Goal: Information Seeking & Learning: Learn about a topic

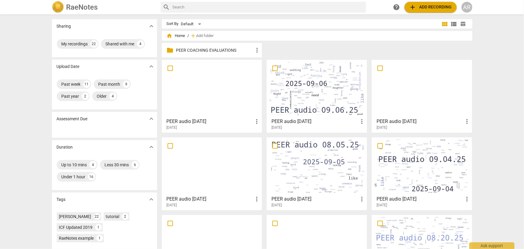
click at [416, 167] on div at bounding box center [422, 165] width 96 height 53
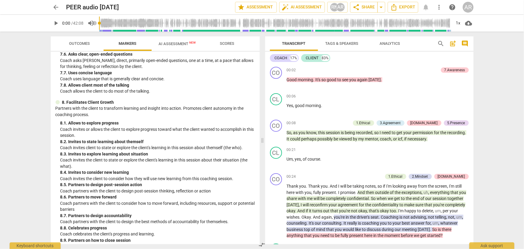
scroll to position [623, 0]
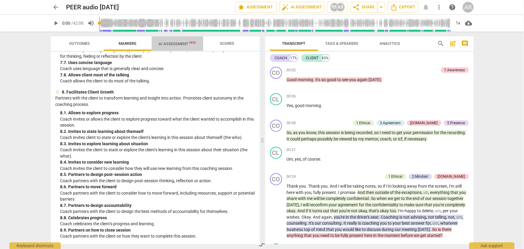
click at [174, 45] on span "AI Assessment New" at bounding box center [177, 43] width 37 height 5
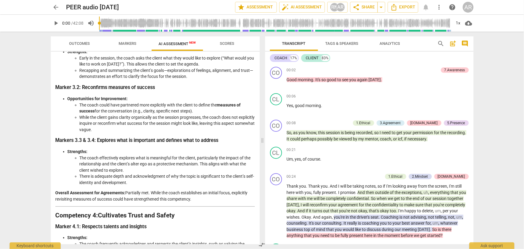
scroll to position [214, 0]
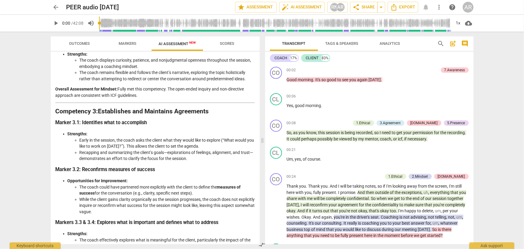
click at [228, 44] on span "Scores" at bounding box center [227, 43] width 14 height 5
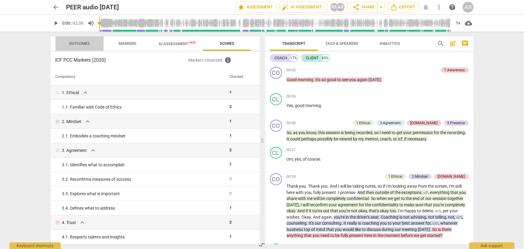
click at [79, 44] on span "Outcomes" at bounding box center [79, 43] width 21 height 5
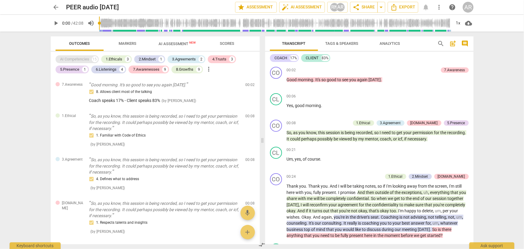
click at [73, 58] on div "AI Competencies" at bounding box center [74, 59] width 29 height 6
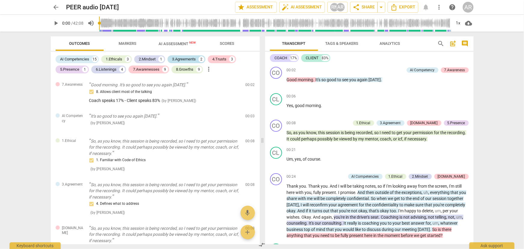
click at [183, 58] on div "3.Agreements" at bounding box center [184, 59] width 24 height 6
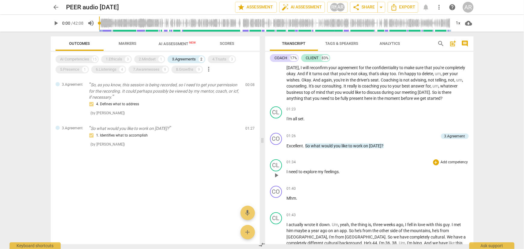
scroll to position [0, 0]
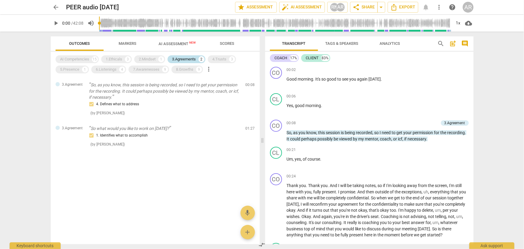
click at [185, 58] on div "3.Agreements" at bounding box center [184, 59] width 24 height 6
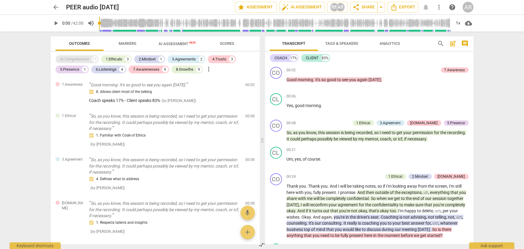
click at [68, 57] on div "AI Competencies" at bounding box center [74, 59] width 29 height 6
